Goal: Task Accomplishment & Management: Manage account settings

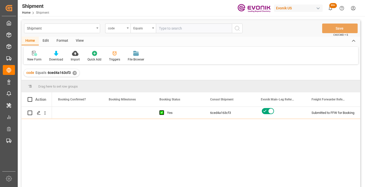
scroll to position [0, 203]
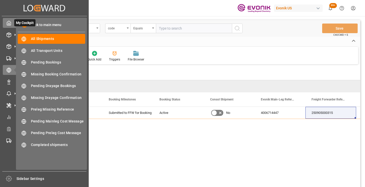
click at [8, 22] on icon at bounding box center [8, 23] width 5 height 5
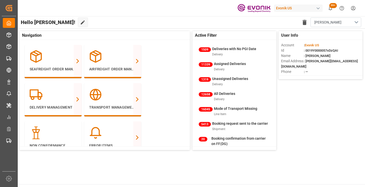
click at [315, 10] on div "Evonik US" at bounding box center [298, 8] width 49 height 7
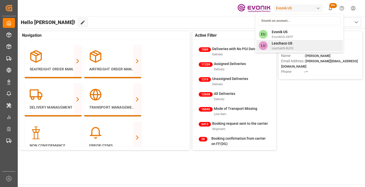
click at [284, 47] on span "LeschaUS-8LPQ" at bounding box center [283, 48] width 22 height 5
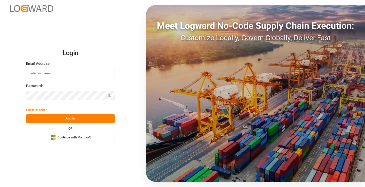
type input "[PERSON_NAME][EMAIL_ADDRESS][DOMAIN_NAME]"
click at [70, 122] on button "Log In" at bounding box center [70, 118] width 89 height 9
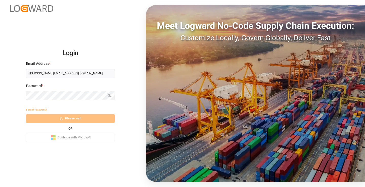
click at [76, 121] on div "Forgot Password? Please wait OR Microsoft Logo Continue with Microsoft" at bounding box center [70, 123] width 89 height 37
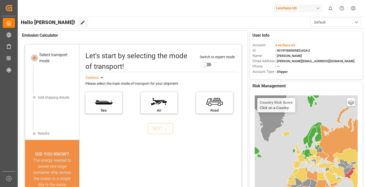
click at [294, 11] on div "Leschaco US" at bounding box center [298, 8] width 49 height 7
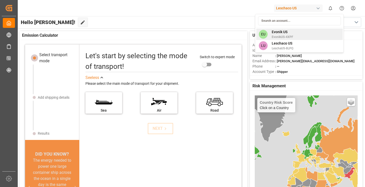
click at [282, 32] on span "Evonik US" at bounding box center [283, 31] width 22 height 5
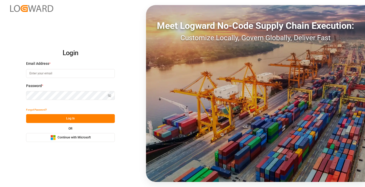
type input "mara-lynn.tan@leschaco.com"
click at [99, 118] on button "Log In" at bounding box center [70, 118] width 89 height 9
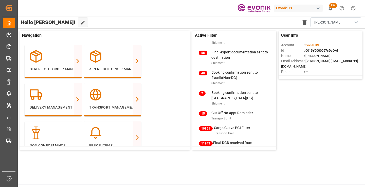
scroll to position [244, 0]
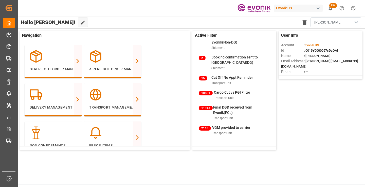
click at [357, 23] on button "[PERSON_NAME]" at bounding box center [336, 22] width 51 height 10
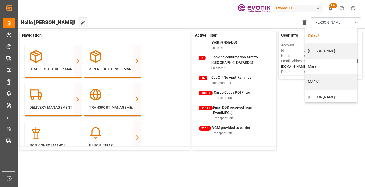
click at [327, 35] on div "Default" at bounding box center [331, 35] width 47 height 5
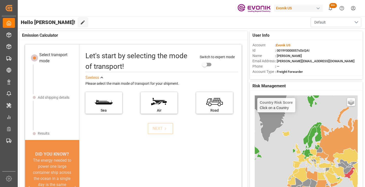
click at [349, 25] on button "Default" at bounding box center [336, 22] width 51 height 10
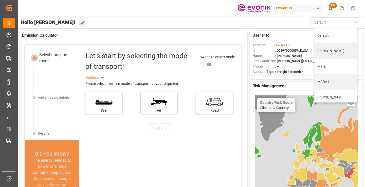
click at [358, 23] on button "Default" at bounding box center [336, 22] width 51 height 10
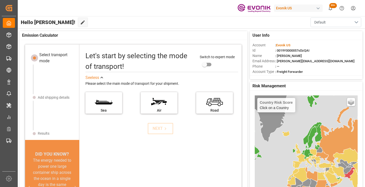
click at [356, 22] on button "Default" at bounding box center [336, 22] width 51 height 10
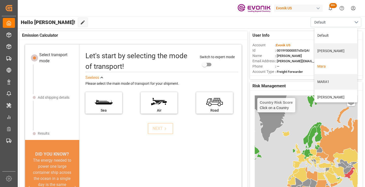
click at [327, 67] on div "Mara" at bounding box center [335, 66] width 37 height 5
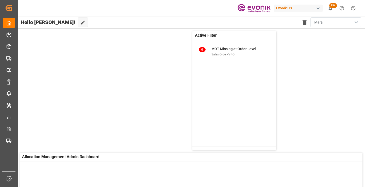
click at [354, 25] on button "Mara" at bounding box center [336, 22] width 51 height 10
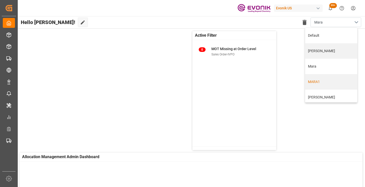
click at [320, 84] on div "MARA1" at bounding box center [331, 81] width 47 height 5
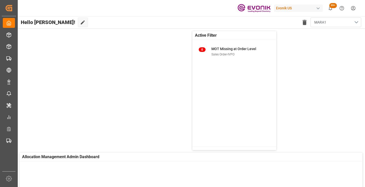
click at [356, 23] on button "MARA1" at bounding box center [336, 22] width 51 height 10
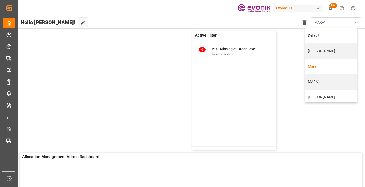
scroll to position [3, 0]
click at [324, 97] on div "MARA NEW" at bounding box center [331, 94] width 47 height 5
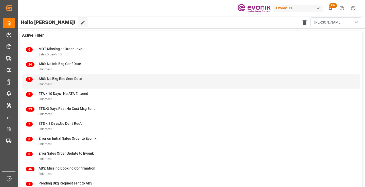
click at [72, 83] on div "Shipment" at bounding box center [60, 84] width 43 height 5
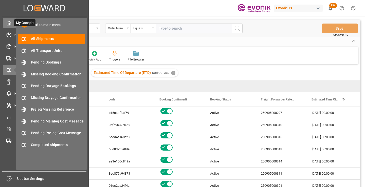
click at [10, 24] on icon at bounding box center [8, 23] width 5 height 5
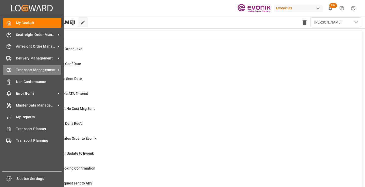
click at [11, 69] on icon at bounding box center [8, 70] width 5 height 5
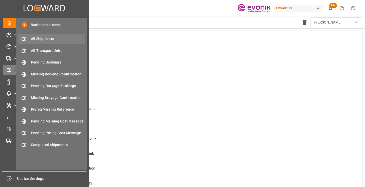
click at [44, 38] on span "All Shipments" at bounding box center [58, 38] width 55 height 5
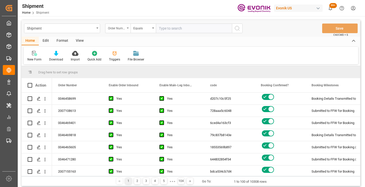
click at [121, 29] on div "Order Number" at bounding box center [116, 28] width 17 height 6
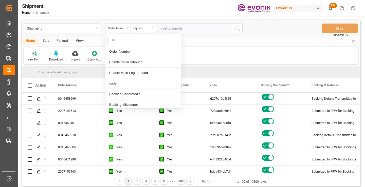
type input "COD"
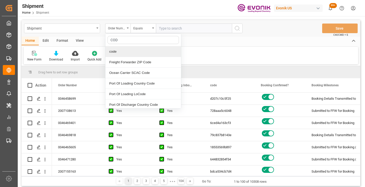
click at [128, 51] on div "code" at bounding box center [143, 51] width 76 height 11
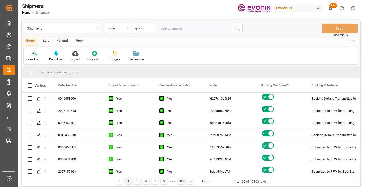
click at [188, 29] on input "text" at bounding box center [194, 29] width 76 height 10
paste input "6f94161a6a80"
type input "6f94161a6a80"
click at [236, 28] on icon "search button" at bounding box center [237, 28] width 6 height 6
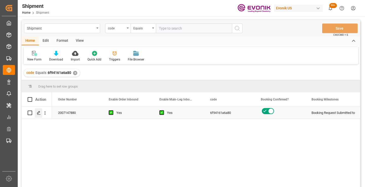
click at [37, 113] on polygon "Press SPACE to select this row." at bounding box center [38, 113] width 3 height 3
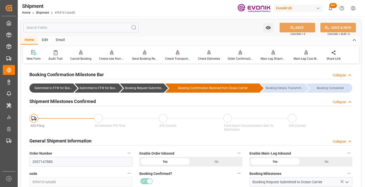
scroll to position [51, 0]
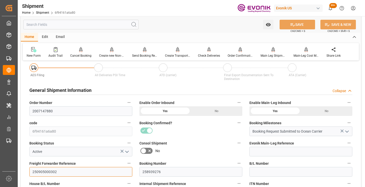
click at [47, 171] on input "250905000302" at bounding box center [80, 172] width 103 height 10
click at [96, 23] on input "text" at bounding box center [80, 25] width 115 height 10
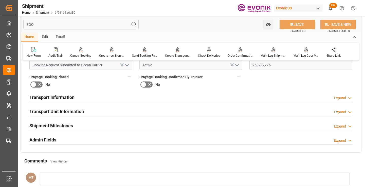
scroll to position [0, 0]
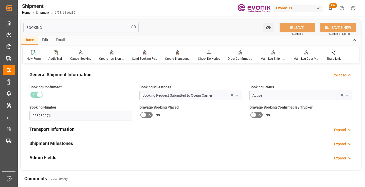
type input "BOOKING"
click at [74, 145] on div "Shipment Milestones Expand" at bounding box center [190, 143] width 323 height 10
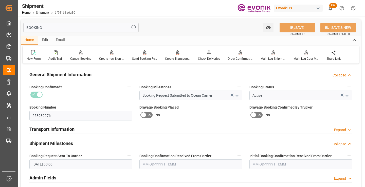
click at [151, 165] on input "text" at bounding box center [190, 165] width 103 height 10
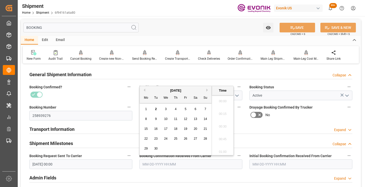
scroll to position [800, 0]
click at [145, 149] on span "29" at bounding box center [145, 149] width 3 height 4
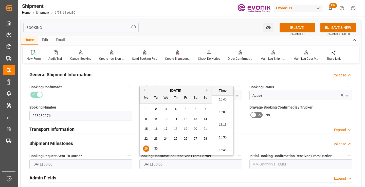
click at [144, 91] on button "Previous Month" at bounding box center [143, 90] width 3 height 3
click at [187, 148] on span "29" at bounding box center [185, 149] width 3 height 4
type input "08-29-2025 00:00"
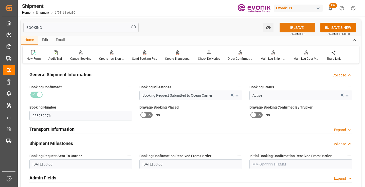
click at [290, 26] on icon at bounding box center [292, 27] width 5 height 5
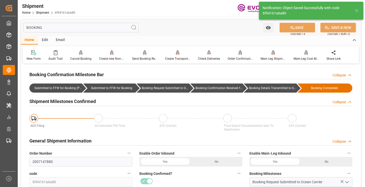
type input "Booking Details Transmitted to SAP"
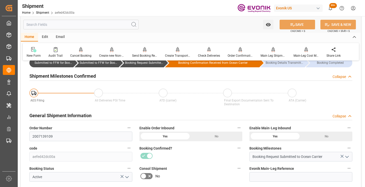
scroll to position [51, 0]
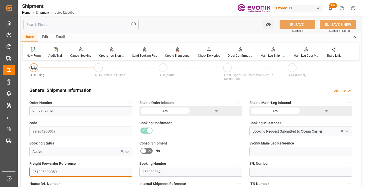
click at [49, 173] on input "251005000059" at bounding box center [80, 172] width 103 height 10
click at [97, 25] on input "text" at bounding box center [80, 25] width 115 height 10
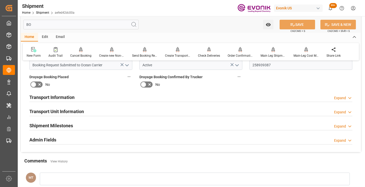
scroll to position [0, 0]
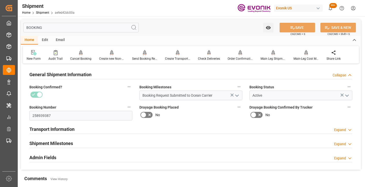
type input "BOOKING"
click at [92, 139] on div "Shipment Milestones Expand" at bounding box center [190, 143] width 323 height 10
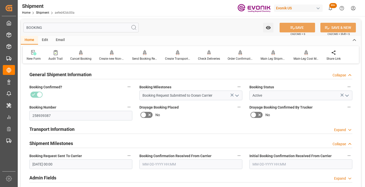
click at [156, 162] on input "text" at bounding box center [190, 165] width 103 height 10
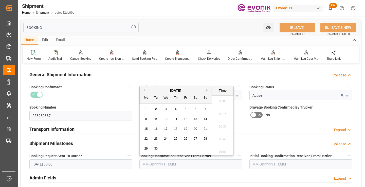
scroll to position [800, 0]
click at [145, 92] on button "Previous Month" at bounding box center [143, 90] width 3 height 3
click at [186, 150] on span "29" at bounding box center [185, 149] width 3 height 4
type input "[DATE] 00:00"
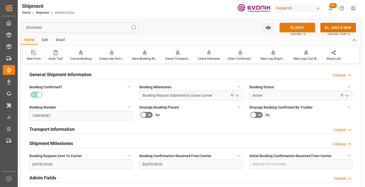
click at [296, 29] on button "SAVE" at bounding box center [297, 28] width 35 height 10
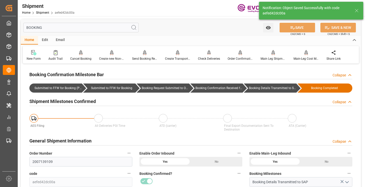
type input "Booking Details Transmitted to SAP"
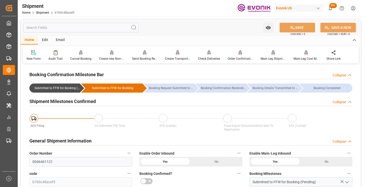
click at [90, 27] on input "text" at bounding box center [80, 28] width 115 height 10
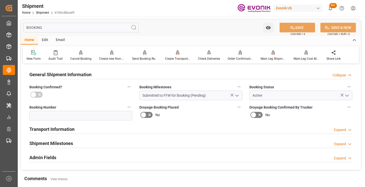
type input "BOOKING"
click at [62, 145] on h2 "Shipment Milestones" at bounding box center [51, 143] width 44 height 7
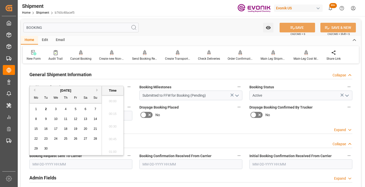
click at [62, 164] on input "text" at bounding box center [80, 165] width 103 height 10
click at [34, 91] on button "Previous Month" at bounding box center [33, 90] width 3 height 3
click at [74, 150] on span "29" at bounding box center [75, 149] width 3 height 4
type input "[DATE] 00:00"
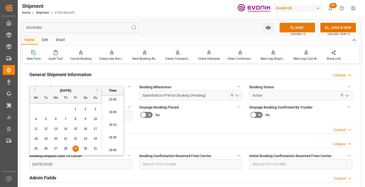
click at [307, 27] on button "SAVE" at bounding box center [297, 28] width 35 height 10
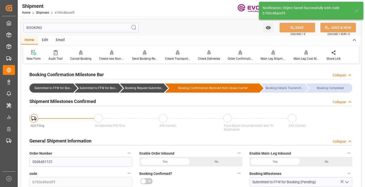
type input "Booking Request Submitted to Ocean Carrier"
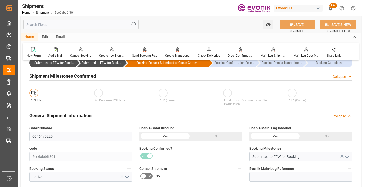
scroll to position [51, 0]
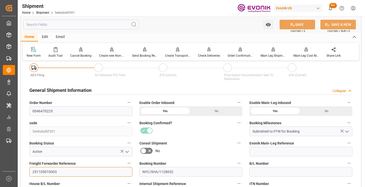
click at [48, 170] on input "251105010003" at bounding box center [80, 172] width 103 height 10
click at [92, 25] on input "text" at bounding box center [80, 25] width 115 height 10
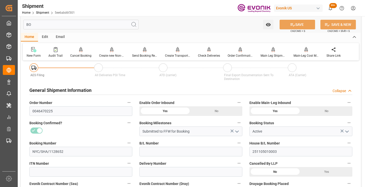
scroll to position [0, 0]
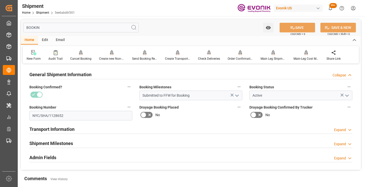
type input "BOOKIN"
click at [61, 143] on h2 "Shipment Milestones" at bounding box center [51, 143] width 44 height 7
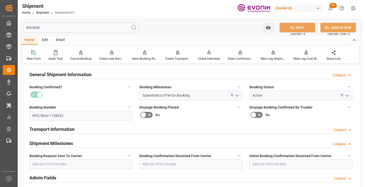
click at [77, 165] on input "text" at bounding box center [80, 165] width 103 height 10
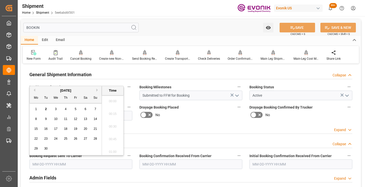
scroll to position [800, 0]
click at [35, 91] on button "Previous Month" at bounding box center [33, 90] width 3 height 3
click at [76, 148] on span "29" at bounding box center [75, 149] width 3 height 4
type input "08-29-2025 00:00"
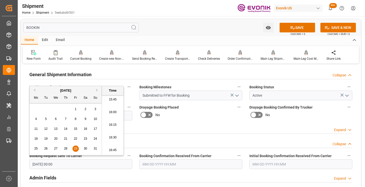
click at [166, 163] on input "text" at bounding box center [190, 165] width 103 height 10
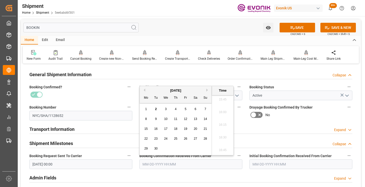
click at [145, 91] on button "Previous Month" at bounding box center [143, 90] width 3 height 3
click at [185, 149] on span "29" at bounding box center [185, 149] width 3 height 4
type input "08-29-2025 00:00"
click at [287, 29] on button "SAVE" at bounding box center [297, 28] width 35 height 10
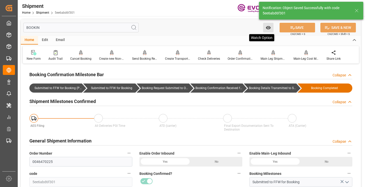
type input "Booking Details Transmitted to SAP"
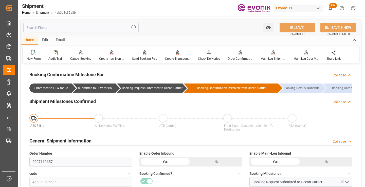
scroll to position [51, 0]
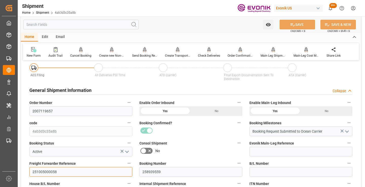
click at [46, 170] on input "251005000058" at bounding box center [80, 172] width 103 height 10
click at [106, 27] on input "text" at bounding box center [80, 25] width 115 height 10
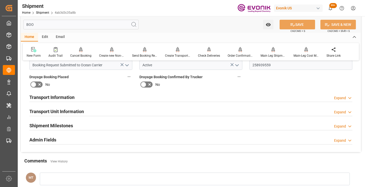
scroll to position [0, 0]
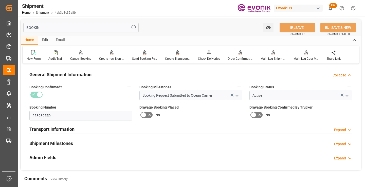
type input "BOOKIN"
click at [67, 146] on h2 "Shipment Milestones" at bounding box center [51, 143] width 44 height 7
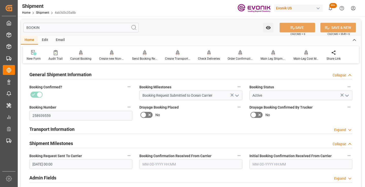
click at [156, 164] on input "text" at bounding box center [190, 165] width 103 height 10
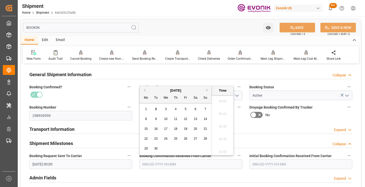
scroll to position [800, 0]
click at [144, 91] on button "Previous Month" at bounding box center [143, 90] width 3 height 3
click at [185, 151] on div "29" at bounding box center [186, 149] width 6 height 6
type input "08-29-2025 00:00"
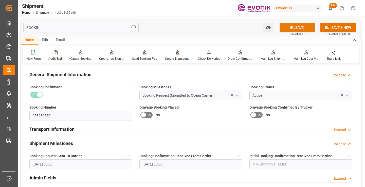
click at [291, 27] on icon at bounding box center [292, 27] width 5 height 5
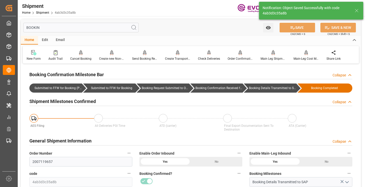
type input "Booking Details Transmitted to SAP"
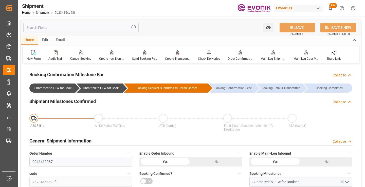
click at [86, 28] on input "text" at bounding box center [80, 28] width 115 height 10
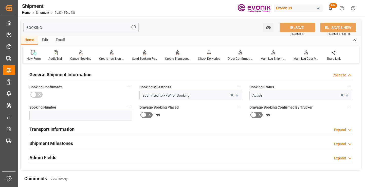
type input "BOOKING"
click at [70, 145] on h2 "Shipment Milestones" at bounding box center [51, 143] width 44 height 7
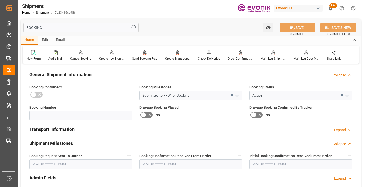
click at [66, 166] on input "text" at bounding box center [80, 165] width 103 height 10
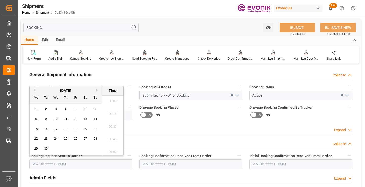
scroll to position [800, 0]
drag, startPoint x: 35, startPoint y: 109, endPoint x: 38, endPoint y: 109, distance: 3.0
click at [35, 109] on span "1" at bounding box center [36, 110] width 2 height 4
type input "[DATE] 00:00"
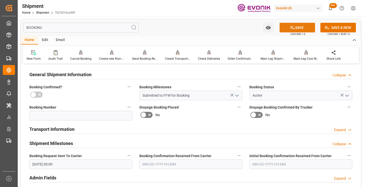
click at [292, 28] on icon at bounding box center [292, 27] width 5 height 5
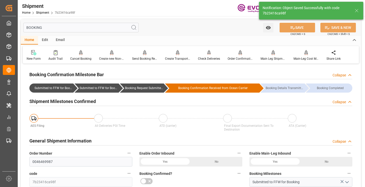
type input "Booking Request Submitted to Ocean Carrier"
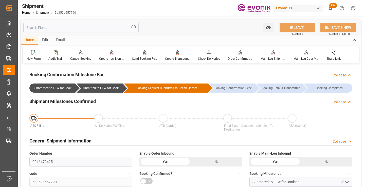
scroll to position [76, 0]
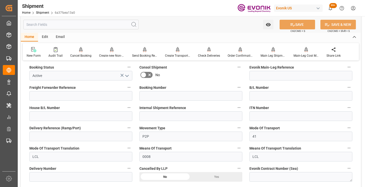
click at [107, 24] on input "text" at bounding box center [80, 25] width 115 height 10
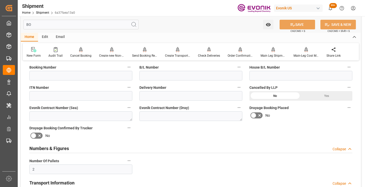
scroll to position [61, 0]
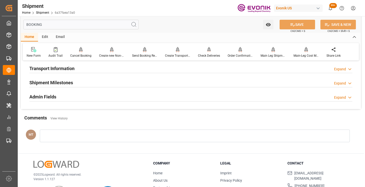
type input "BOOKING"
click at [76, 83] on div "Shipment Milestones Expand" at bounding box center [190, 83] width 323 height 10
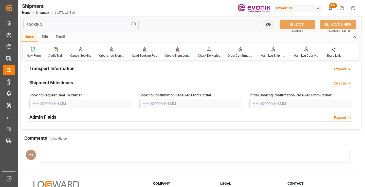
click at [77, 103] on input "text" at bounding box center [80, 104] width 103 height 10
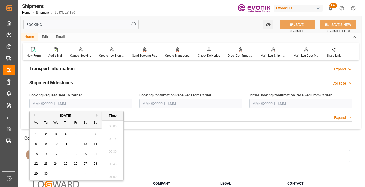
scroll to position [800, 0]
click at [34, 135] on div "1" at bounding box center [36, 135] width 6 height 6
type input "09-01-2025 00:00"
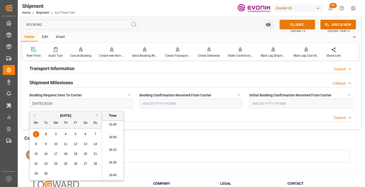
click at [305, 23] on button "SAVE" at bounding box center [297, 25] width 35 height 10
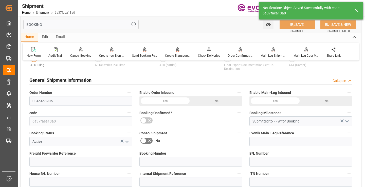
type input "Booking Request Submitted to Ocean Carrier"
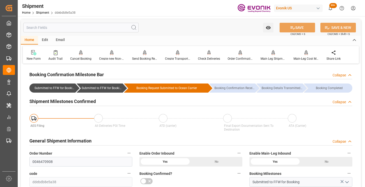
click at [78, 26] on input "text" at bounding box center [80, 28] width 115 height 10
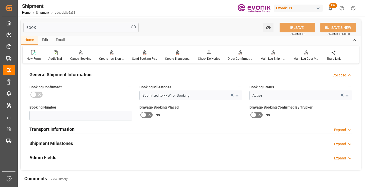
type input "BOOK"
click at [52, 143] on h2 "Shipment Milestones" at bounding box center [51, 143] width 44 height 7
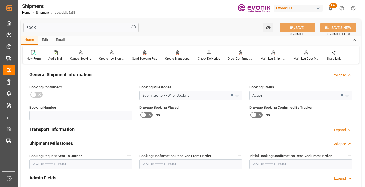
drag, startPoint x: 44, startPoint y: 26, endPoint x: 18, endPoint y: 26, distance: 26.4
click at [18, 26] on div "BOOK Watch Option SAVE Ctrl/CMD + S SAVE & NEW Ctrl/CMD + Shift + S Home Edit E…" at bounding box center [191, 125] width 346 height 219
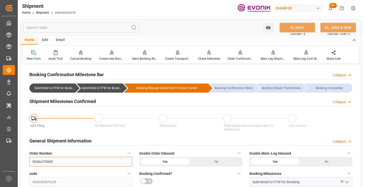
click at [45, 162] on input "0046470908" at bounding box center [80, 162] width 103 height 10
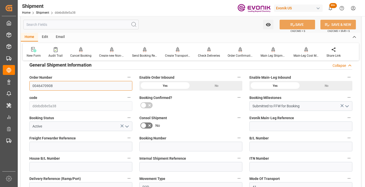
scroll to position [101, 0]
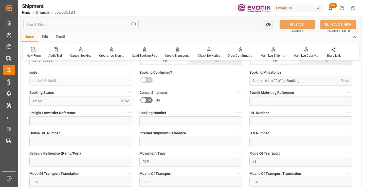
click at [104, 25] on input "text" at bounding box center [80, 25] width 115 height 10
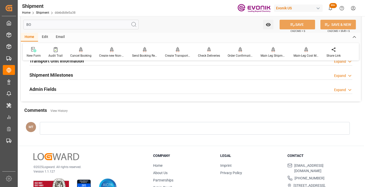
scroll to position [35, 0]
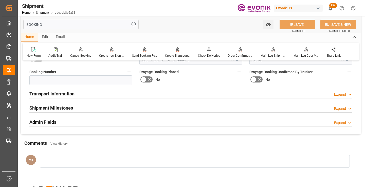
type input "BOOKING"
click at [72, 108] on h2 "Shipment Milestones" at bounding box center [51, 108] width 44 height 7
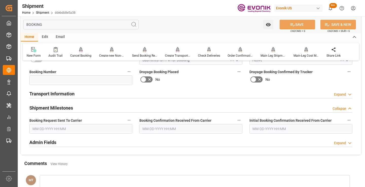
click at [59, 132] on input "text" at bounding box center [80, 129] width 103 height 10
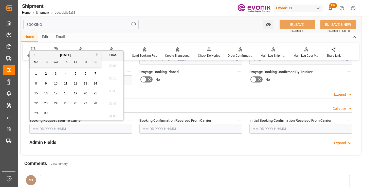
scroll to position [800, 0]
click at [35, 75] on span "1" at bounding box center [36, 74] width 2 height 4
type input "09-01-2025 00:00"
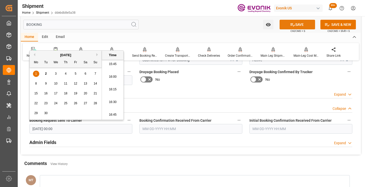
click at [286, 27] on button "SAVE" at bounding box center [297, 25] width 35 height 10
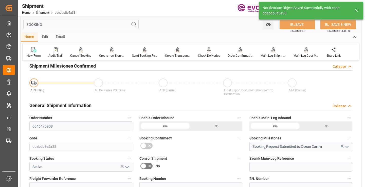
type input "Booking Request Submitted to Ocean Carrier"
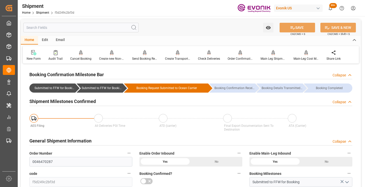
scroll to position [51, 0]
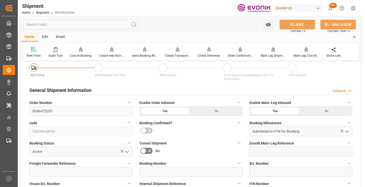
click at [99, 24] on input "text" at bounding box center [80, 25] width 115 height 10
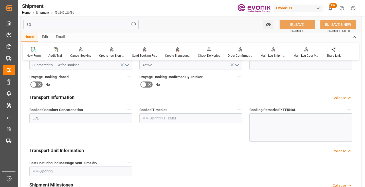
scroll to position [0, 0]
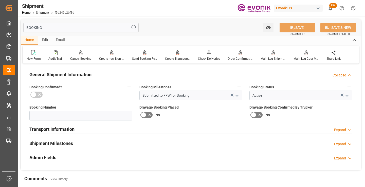
type input "BOOKING"
click at [67, 142] on h2 "Shipment Milestones" at bounding box center [51, 143] width 44 height 7
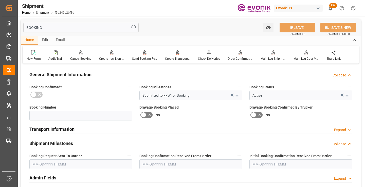
click at [57, 161] on input "text" at bounding box center [80, 165] width 103 height 10
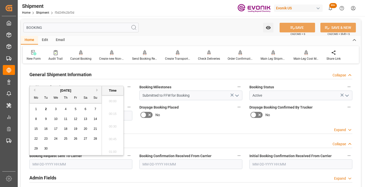
scroll to position [800, 0]
click at [45, 110] on span "2" at bounding box center [46, 110] width 2 height 4
type input "[DATE] 00:00"
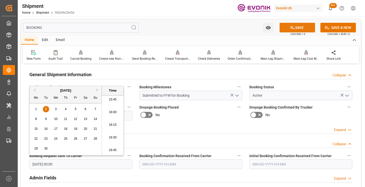
click at [290, 26] on icon at bounding box center [292, 27] width 5 height 5
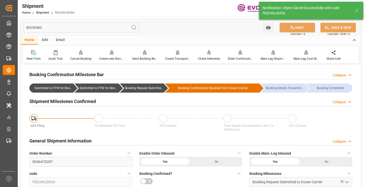
type input "Booking Request Submitted to Ocean Carrier"
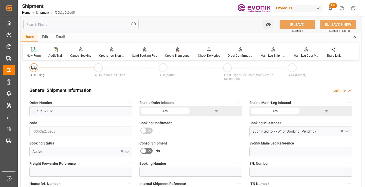
scroll to position [76, 0]
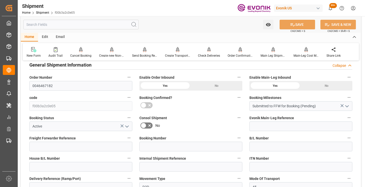
click at [108, 25] on input "text" at bounding box center [80, 25] width 115 height 10
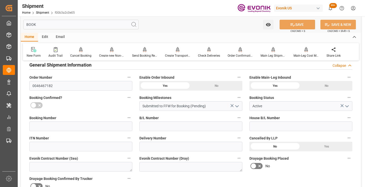
scroll to position [10, 0]
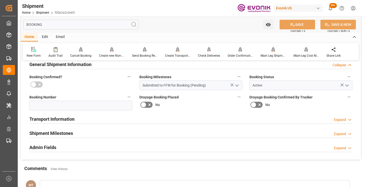
type input "BOOKING"
click at [82, 130] on div "Shipment Milestones Expand" at bounding box center [190, 133] width 323 height 10
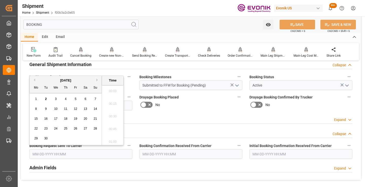
click at [60, 153] on input "text" at bounding box center [80, 155] width 103 height 10
click at [46, 99] on span "2" at bounding box center [46, 99] width 2 height 4
type input "[DATE] 00:00"
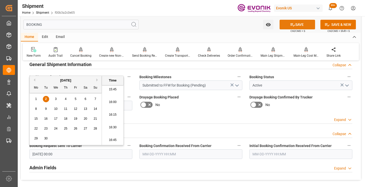
click at [298, 21] on button "SAVE" at bounding box center [297, 25] width 35 height 10
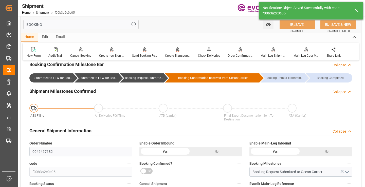
type input "Booking Request Submitted to Ocean Carrier"
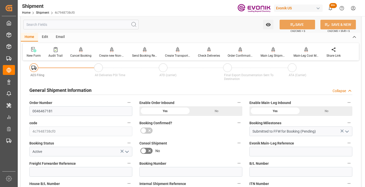
scroll to position [127, 0]
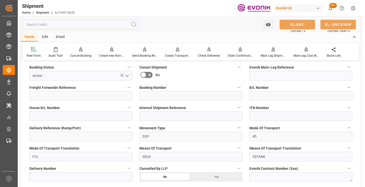
click at [101, 25] on input "text" at bounding box center [80, 25] width 115 height 10
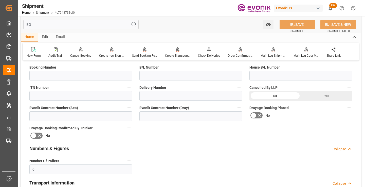
scroll to position [61, 0]
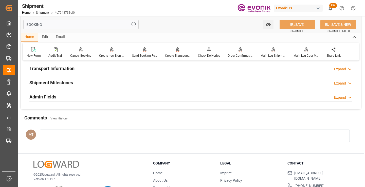
type input "BOOKING"
click at [80, 82] on div "Shipment Milestones Expand" at bounding box center [190, 83] width 323 height 10
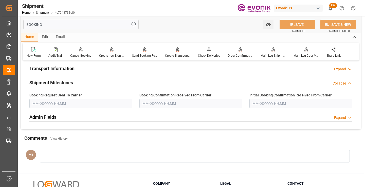
click at [67, 105] on input "text" at bounding box center [80, 104] width 103 height 10
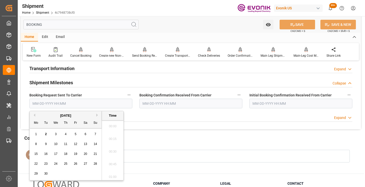
scroll to position [813, 0]
click at [46, 135] on span "2" at bounding box center [46, 135] width 2 height 4
type input "[DATE] 00:00"
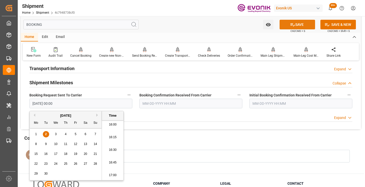
click at [293, 26] on icon at bounding box center [293, 24] width 5 height 3
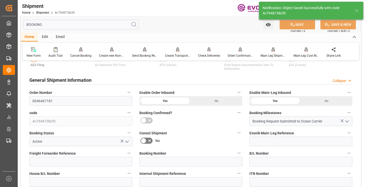
type input "Booking Request Submitted to Ocean Carrier"
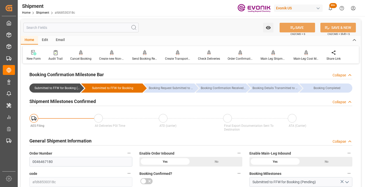
click at [113, 28] on input "text" at bounding box center [80, 28] width 115 height 10
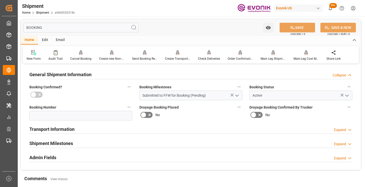
type input "BOOKING"
click at [102, 143] on div "Shipment Milestones Expand" at bounding box center [190, 143] width 323 height 10
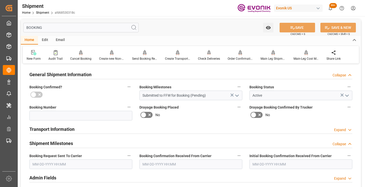
click at [106, 162] on input "text" at bounding box center [80, 165] width 103 height 10
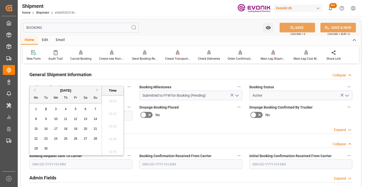
scroll to position [813, 0]
drag, startPoint x: 46, startPoint y: 109, endPoint x: 105, endPoint y: 109, distance: 59.6
click at [46, 109] on span "2" at bounding box center [46, 110] width 2 height 4
type input "[DATE] 00:00"
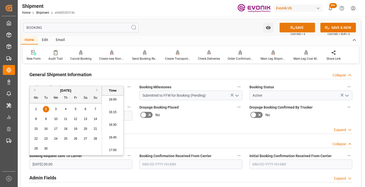
click at [302, 28] on button "SAVE" at bounding box center [297, 28] width 35 height 10
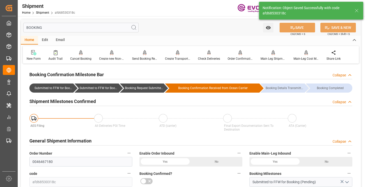
type input "Booking Request Submitted to Ocean Carrier"
